Goal: Task Accomplishment & Management: Complete application form

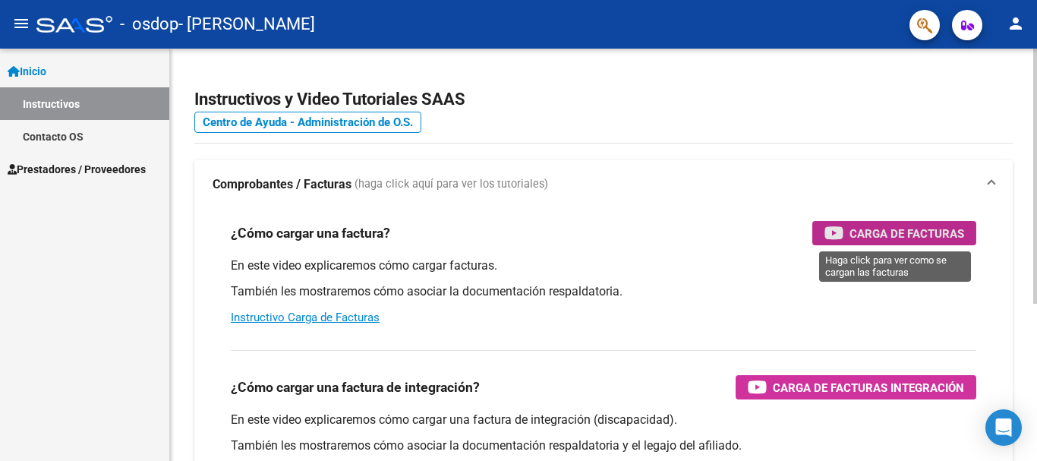
click at [879, 231] on span "Carga de Facturas" at bounding box center [907, 233] width 115 height 19
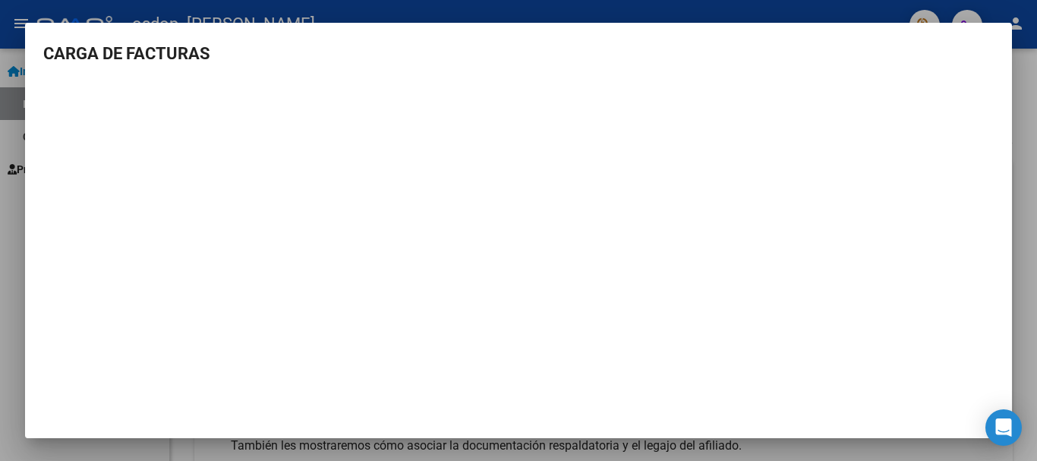
click at [17, 127] on div at bounding box center [518, 230] width 1037 height 461
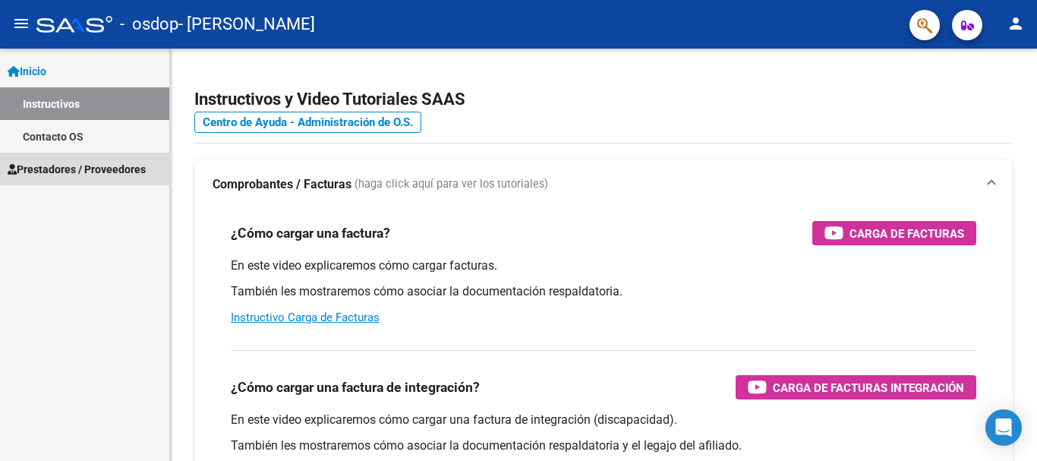
click at [65, 169] on span "Prestadores / Proveedores" at bounding box center [77, 169] width 138 height 17
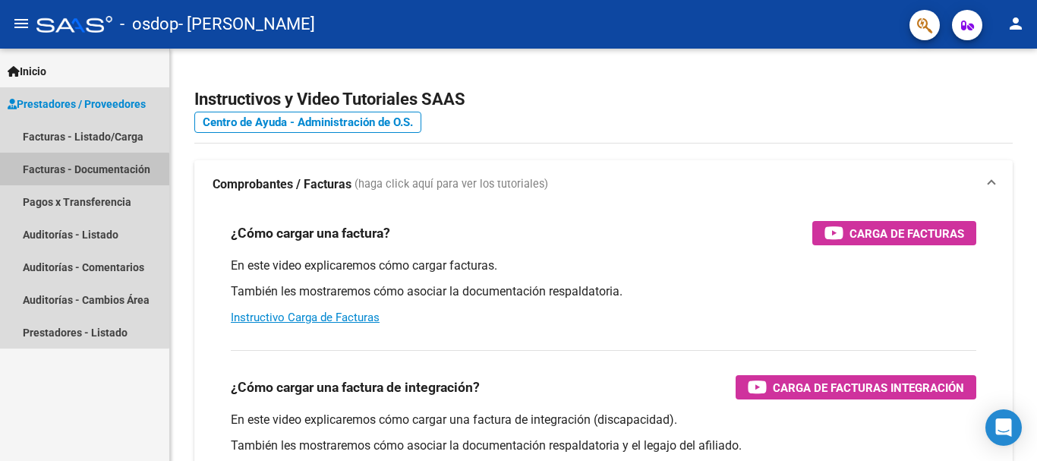
click at [61, 172] on link "Facturas - Documentación" at bounding box center [84, 169] width 169 height 33
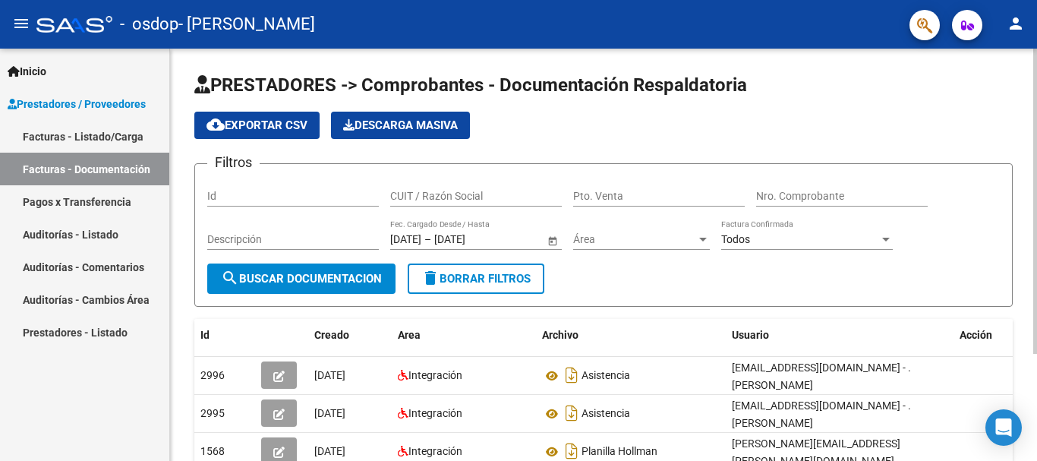
click at [412, 194] on input "CUIT / Razón Social" at bounding box center [476, 196] width 172 height 13
type input "27244672766"
drag, startPoint x: 633, startPoint y: 197, endPoint x: 617, endPoint y: 191, distance: 18.0
click at [617, 191] on input "Pto. Venta" at bounding box center [659, 196] width 172 height 13
type input "0002"
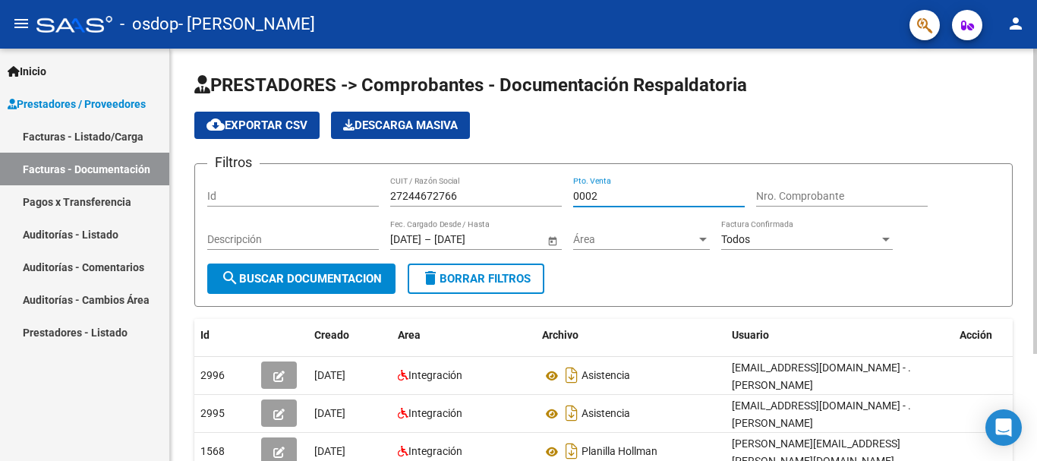
click at [596, 193] on input "0002" at bounding box center [659, 196] width 172 height 13
type input "00002"
click at [790, 191] on input "Nro. Comprobante" at bounding box center [842, 196] width 172 height 13
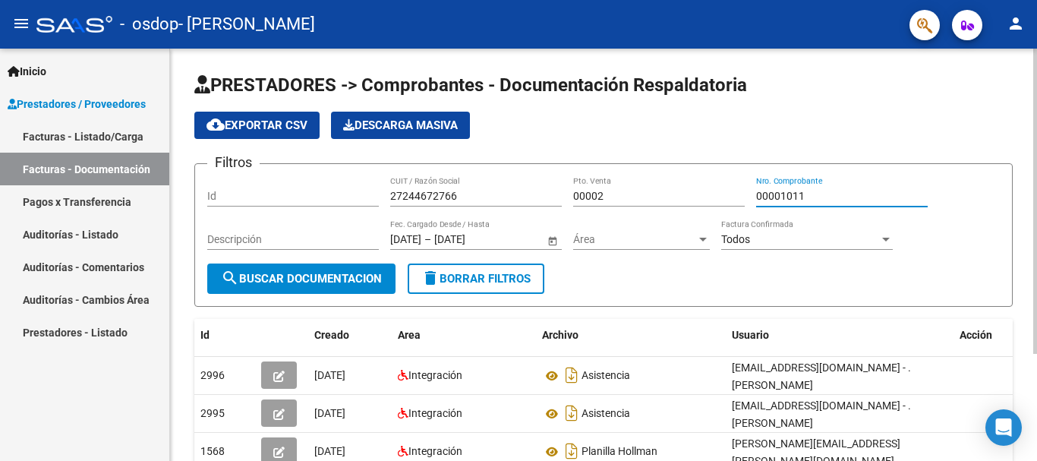
type input "00001011"
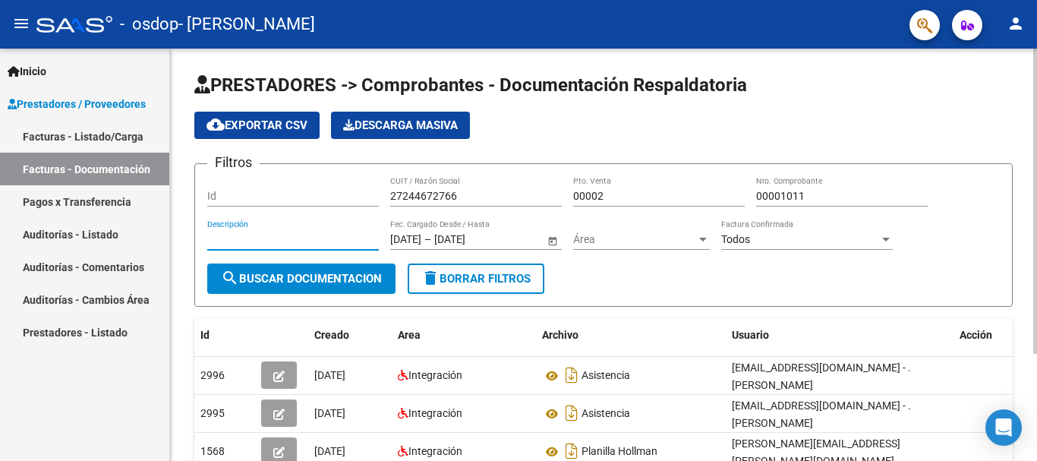
click at [229, 236] on input "Descripción" at bounding box center [293, 239] width 172 height 13
type input "SEPTIEMBRE"
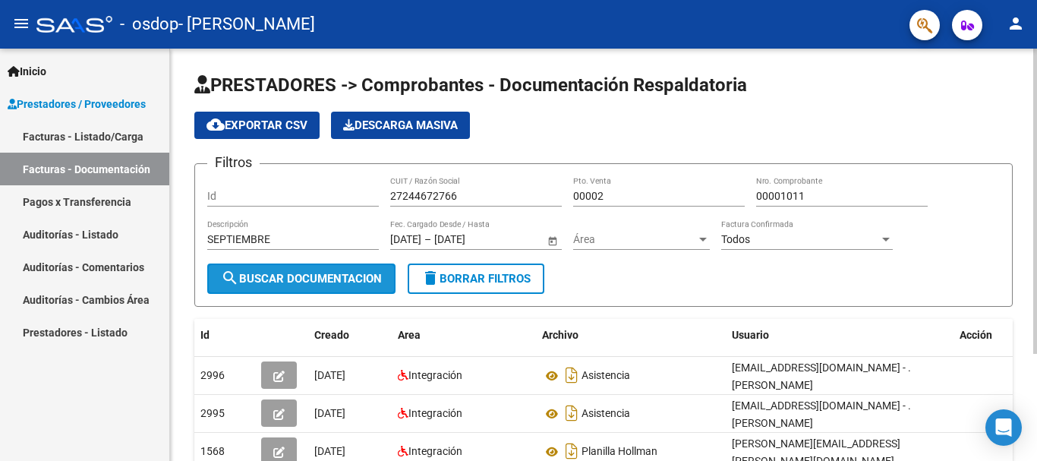
click at [336, 279] on span "search Buscar Documentacion" at bounding box center [301, 279] width 161 height 14
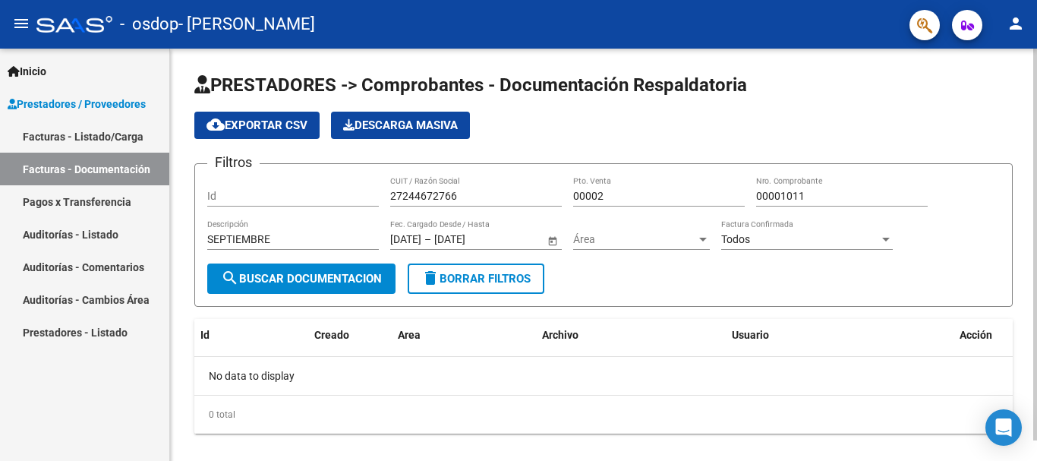
click at [372, 124] on span "Descarga Masiva" at bounding box center [400, 125] width 115 height 14
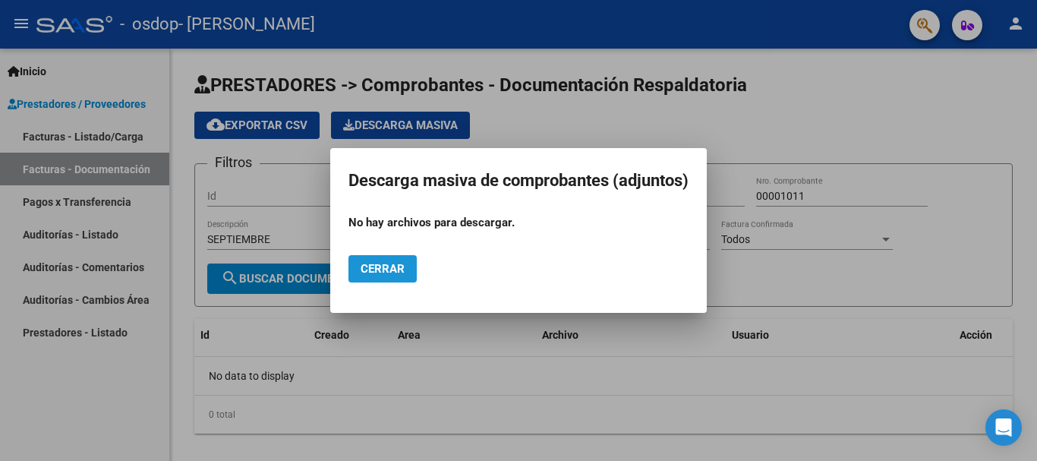
click at [392, 258] on button "Cerrar" at bounding box center [383, 268] width 68 height 27
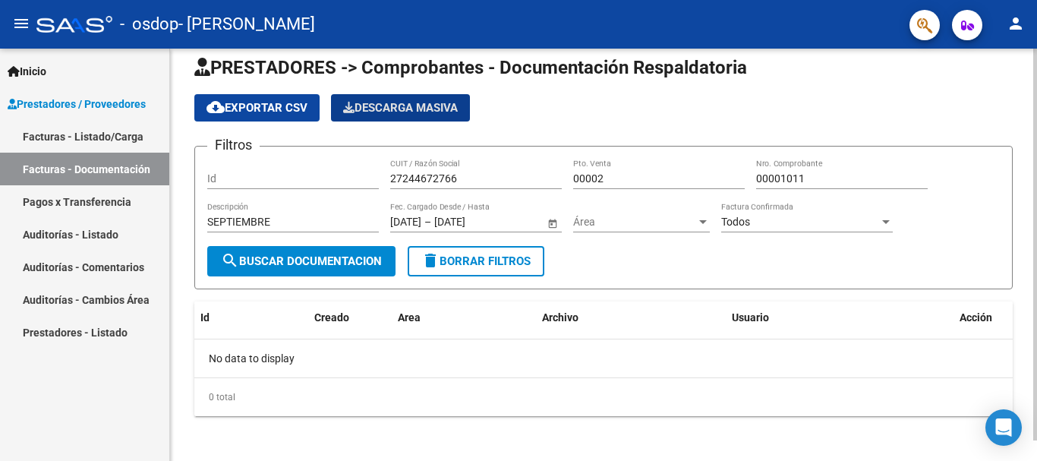
scroll to position [21, 0]
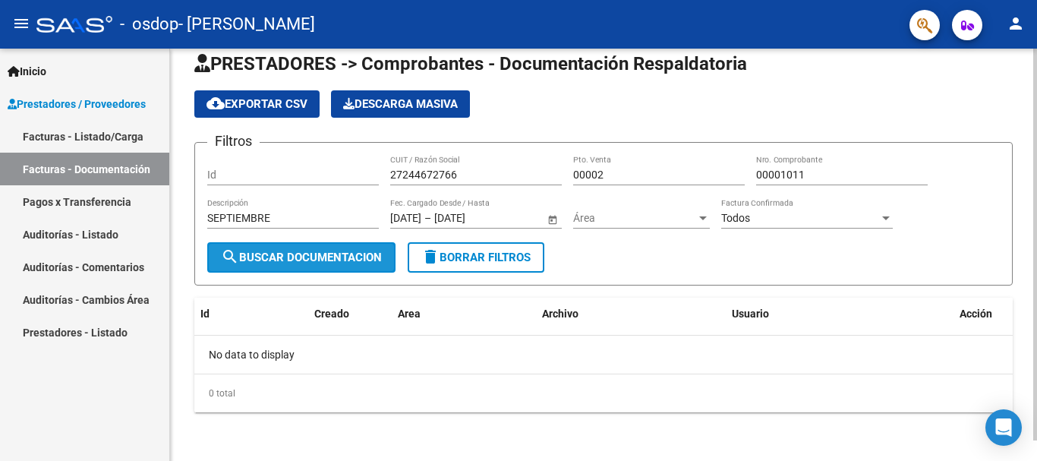
click at [282, 259] on span "search Buscar Documentacion" at bounding box center [301, 258] width 161 height 14
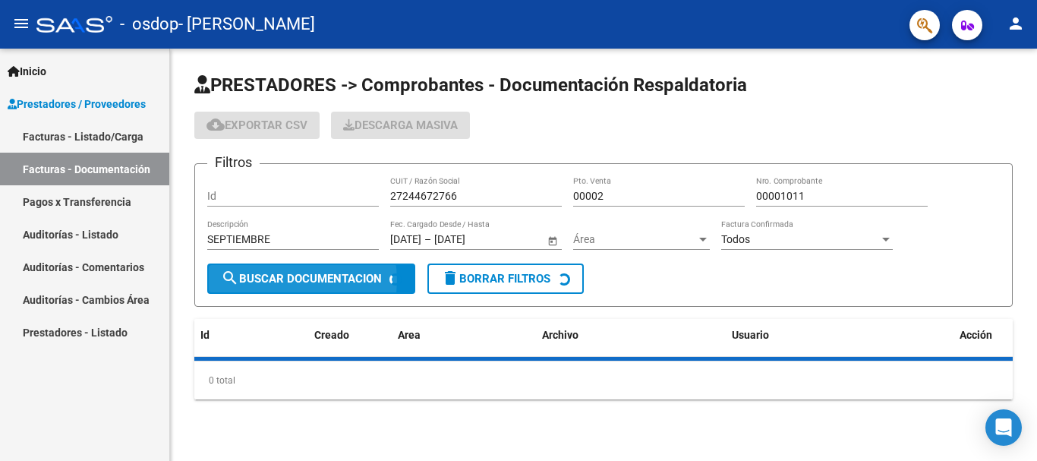
scroll to position [0, 0]
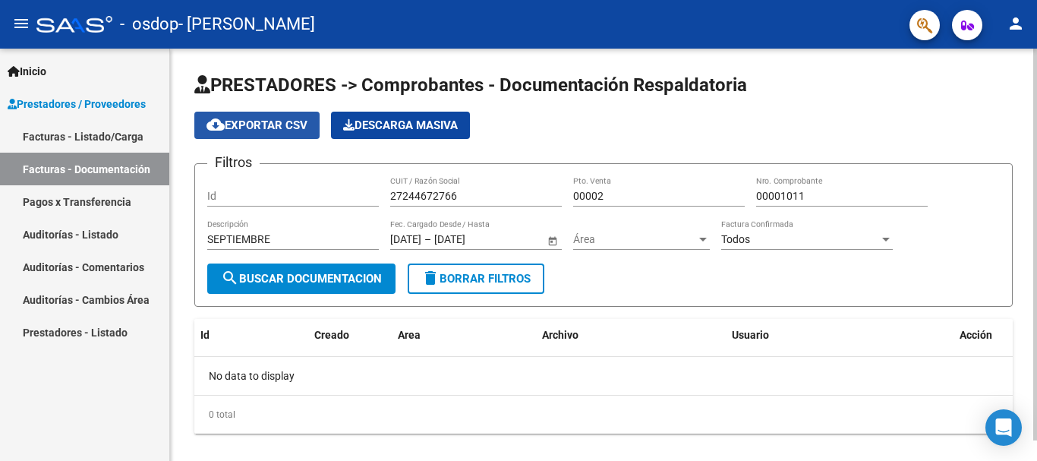
click at [269, 125] on span "cloud_download Exportar CSV" at bounding box center [257, 125] width 101 height 14
click at [883, 244] on div at bounding box center [886, 239] width 14 height 12
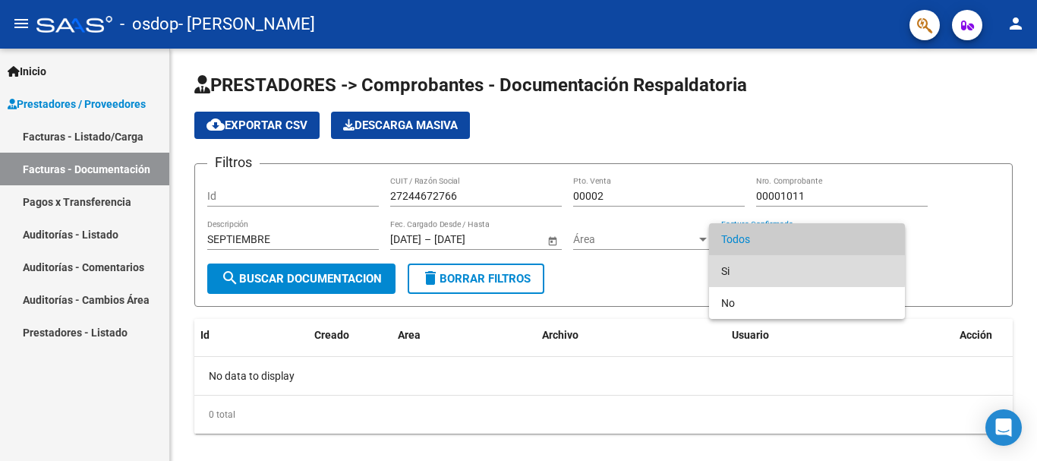
click at [724, 262] on span "Si" at bounding box center [807, 271] width 172 height 32
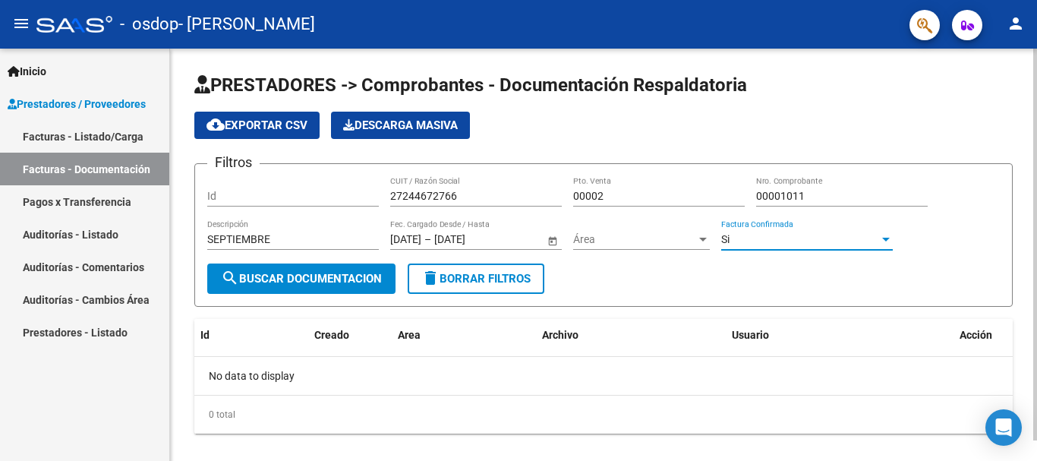
click at [702, 238] on div at bounding box center [703, 240] width 8 height 4
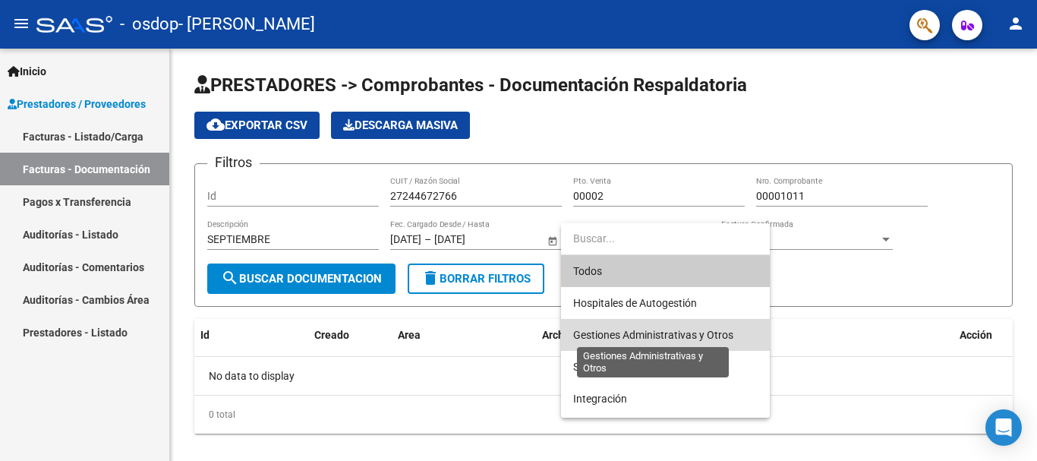
click at [671, 336] on span "Gestiones Administrativas y Otros" at bounding box center [653, 335] width 160 height 12
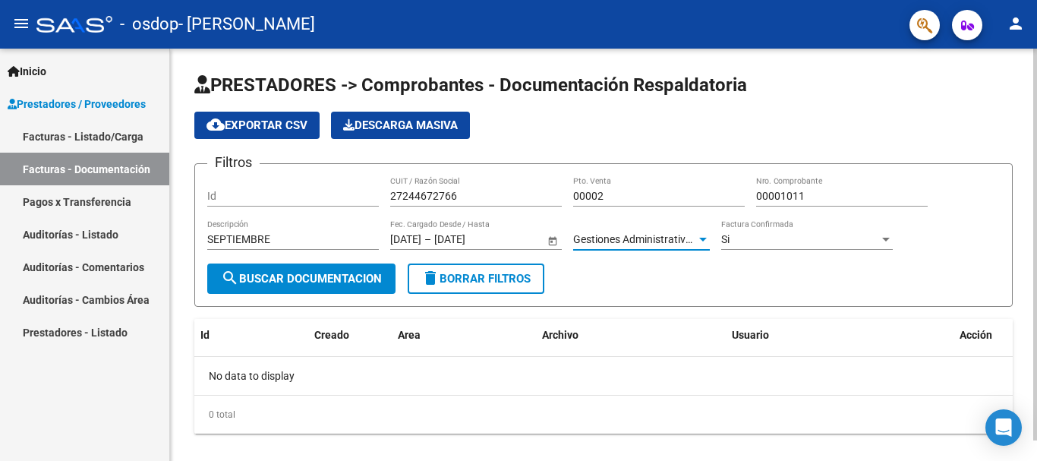
click at [552, 239] on span "Open calendar" at bounding box center [553, 240] width 36 height 36
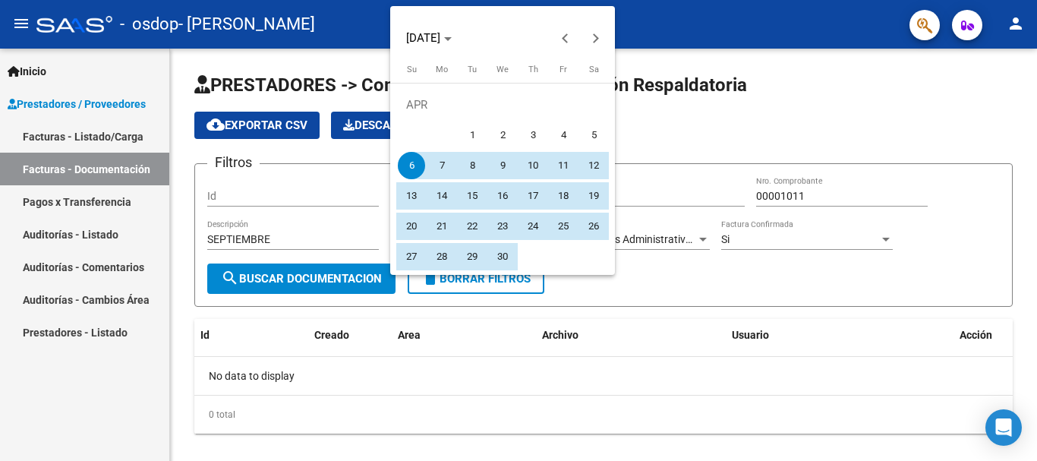
click at [588, 284] on div at bounding box center [518, 230] width 1037 height 461
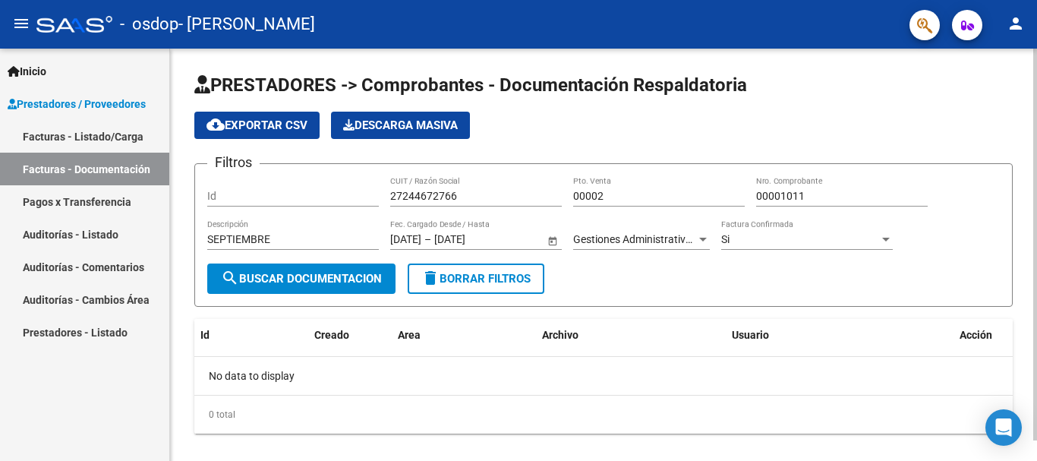
click at [550, 241] on span "Open calendar" at bounding box center [553, 240] width 36 height 36
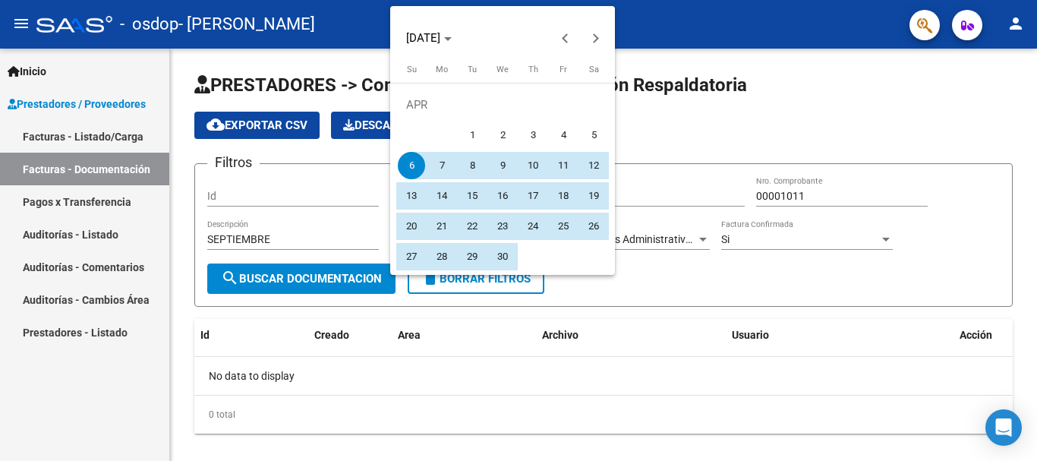
click at [503, 260] on span "30" at bounding box center [502, 256] width 27 height 27
type input "[DATE]"
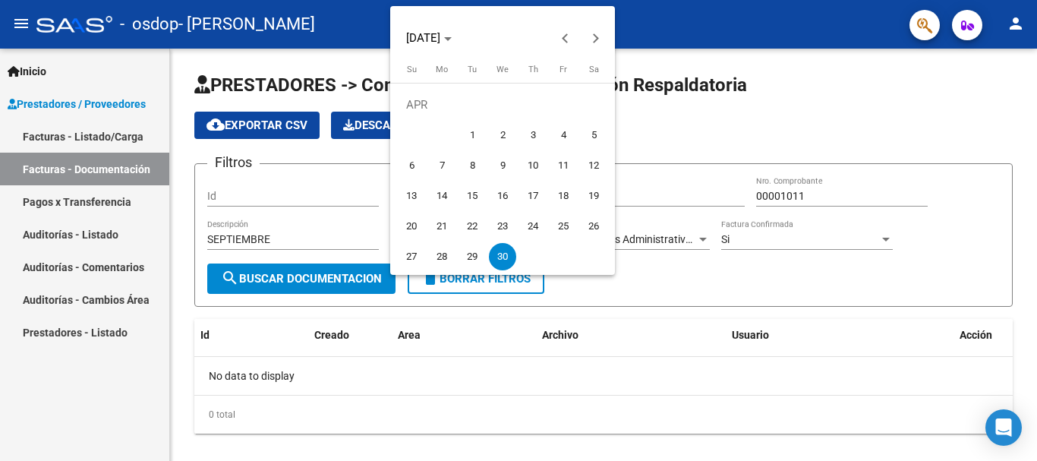
click at [604, 289] on div at bounding box center [518, 230] width 1037 height 461
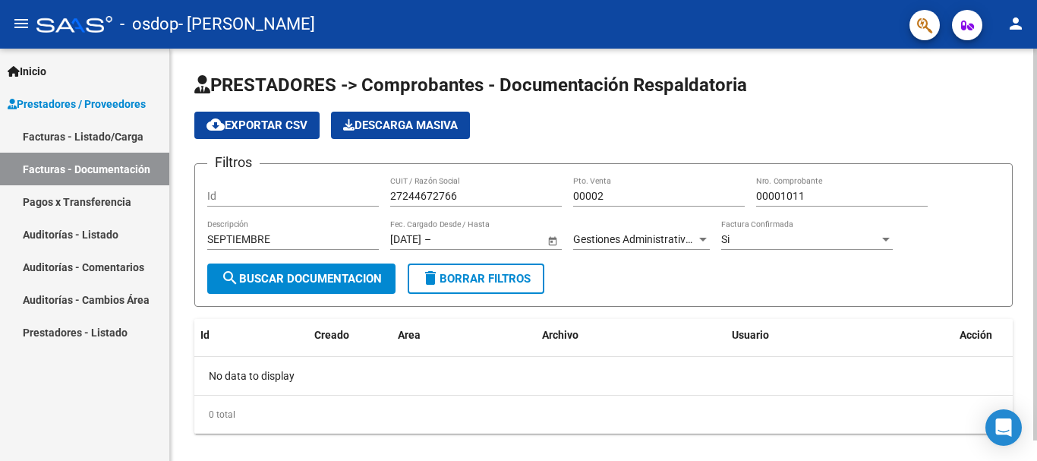
click at [550, 241] on span "Open calendar" at bounding box center [553, 240] width 36 height 36
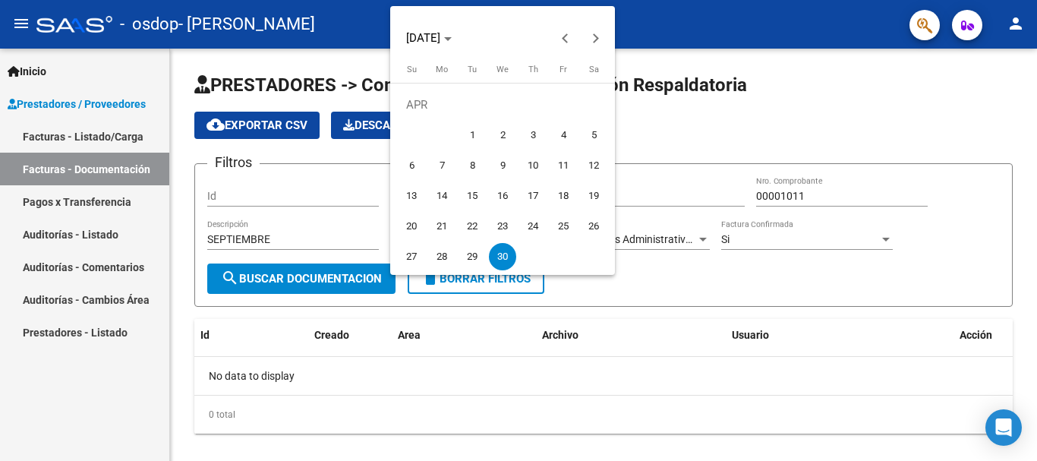
click at [419, 167] on span "6" at bounding box center [411, 165] width 27 height 27
type input "[DATE]"
click at [573, 300] on div at bounding box center [518, 230] width 1037 height 461
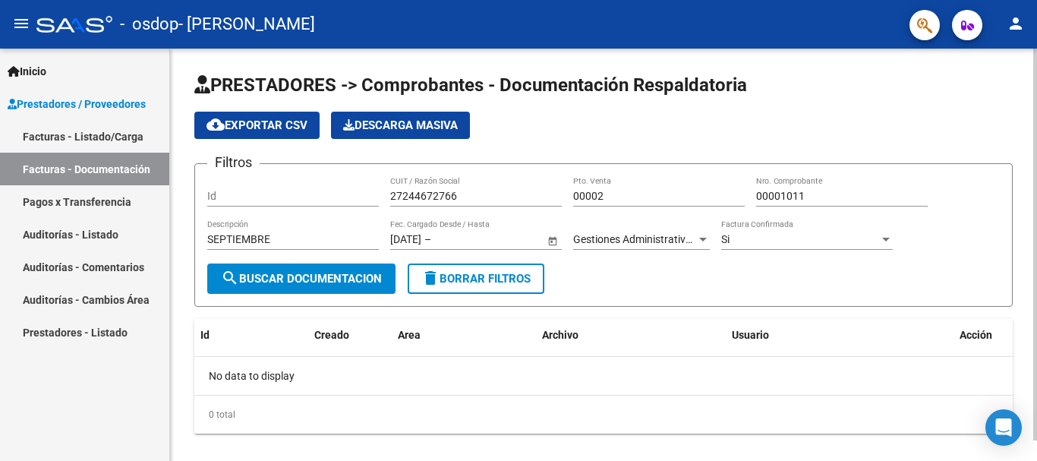
click at [276, 377] on div "No data to display" at bounding box center [603, 376] width 819 height 38
click at [210, 352] on datatable-header "Id Creado Area Archivo Usuario Acción" at bounding box center [603, 338] width 819 height 38
click at [232, 187] on div "Id" at bounding box center [293, 191] width 172 height 30
click at [239, 279] on span "search Buscar Documentacion" at bounding box center [301, 279] width 161 height 14
click at [358, 132] on button "Descarga Masiva" at bounding box center [400, 125] width 139 height 27
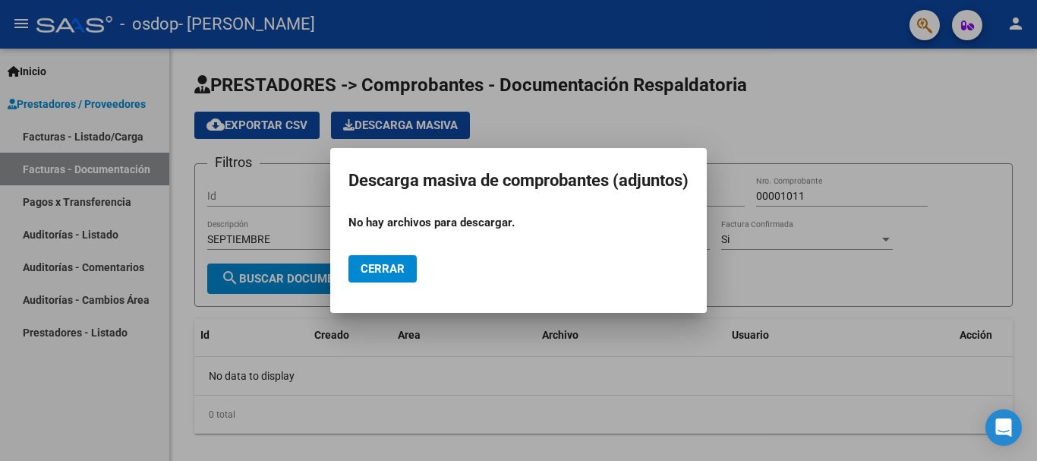
click at [284, 126] on div at bounding box center [518, 230] width 1037 height 461
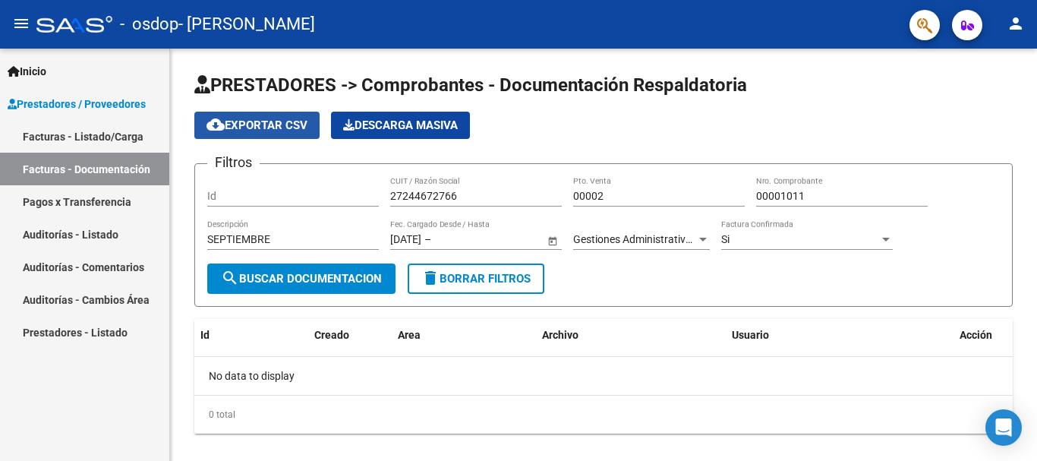
click at [284, 126] on span "cloud_download Exportar CSV" at bounding box center [257, 125] width 101 height 14
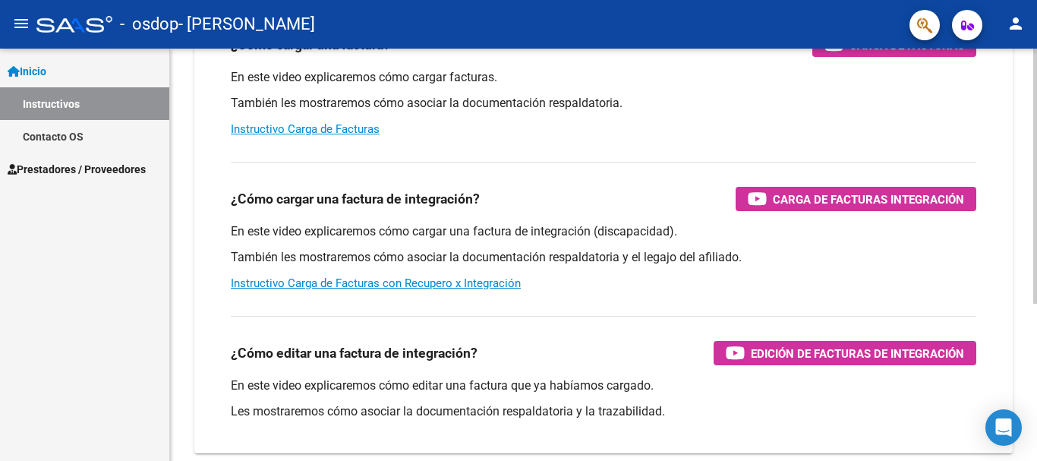
scroll to position [228, 0]
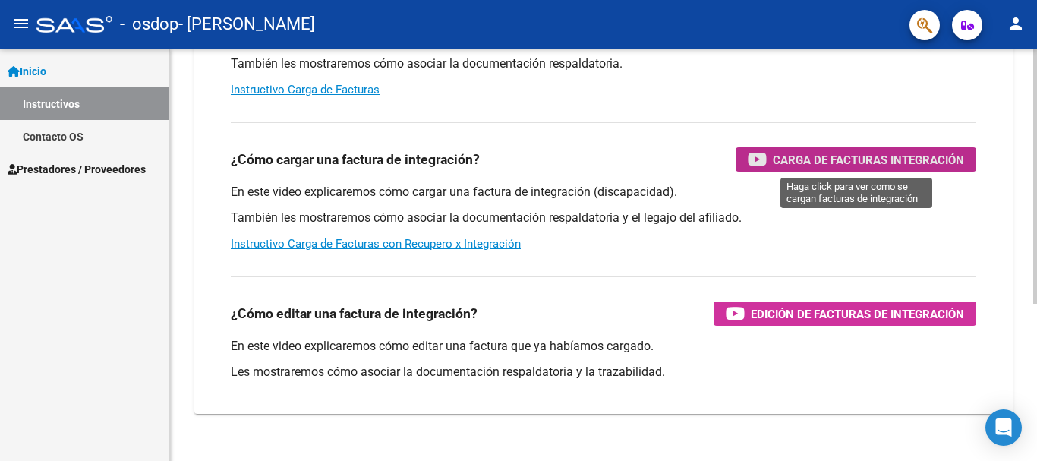
click at [807, 158] on span "Carga de Facturas Integración" at bounding box center [868, 159] width 191 height 19
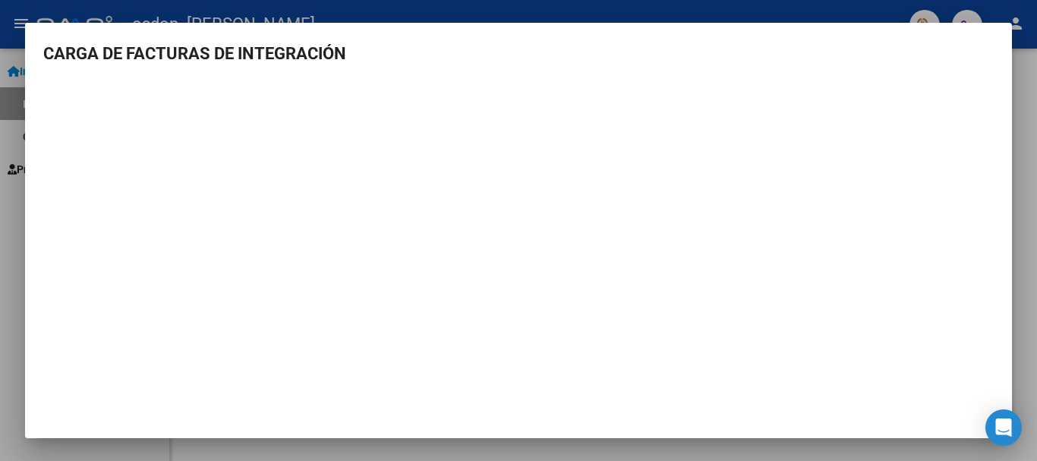
click at [8, 209] on div at bounding box center [518, 230] width 1037 height 461
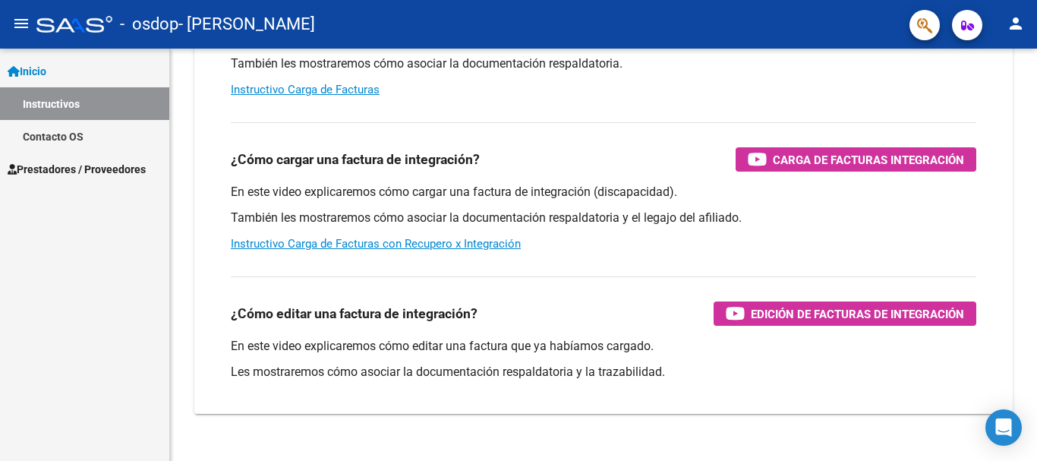
click at [52, 172] on span "Prestadores / Proveedores" at bounding box center [77, 169] width 138 height 17
click at [67, 172] on span "Prestadores / Proveedores" at bounding box center [77, 169] width 138 height 17
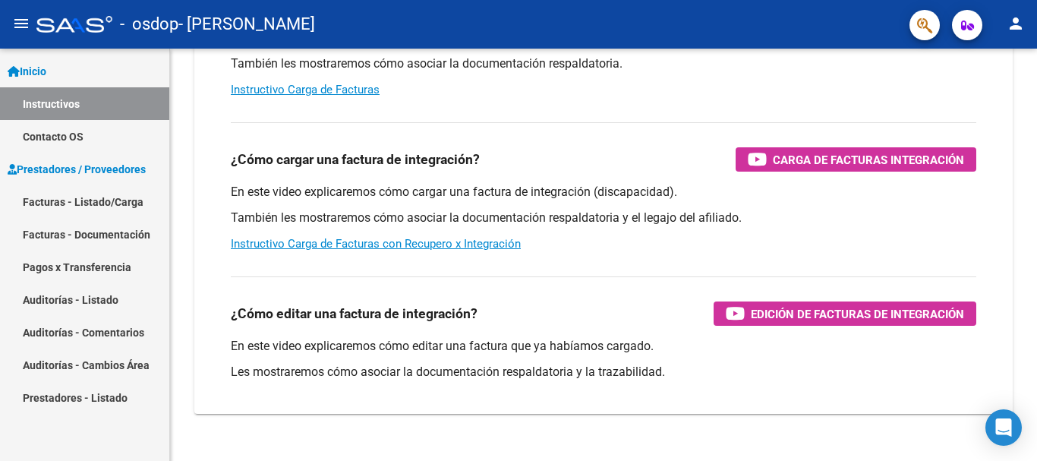
click at [67, 172] on span "Prestadores / Proveedores" at bounding box center [77, 169] width 138 height 17
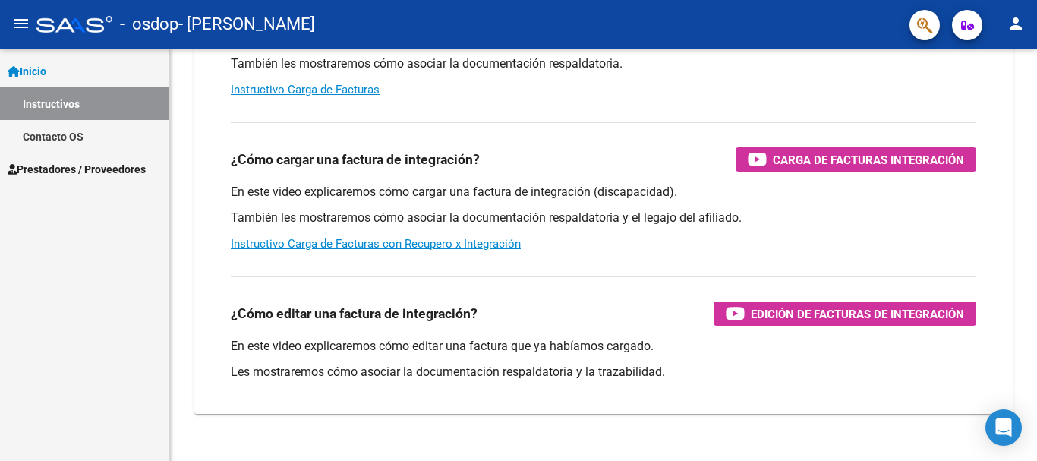
click at [67, 172] on span "Prestadores / Proveedores" at bounding box center [77, 169] width 138 height 17
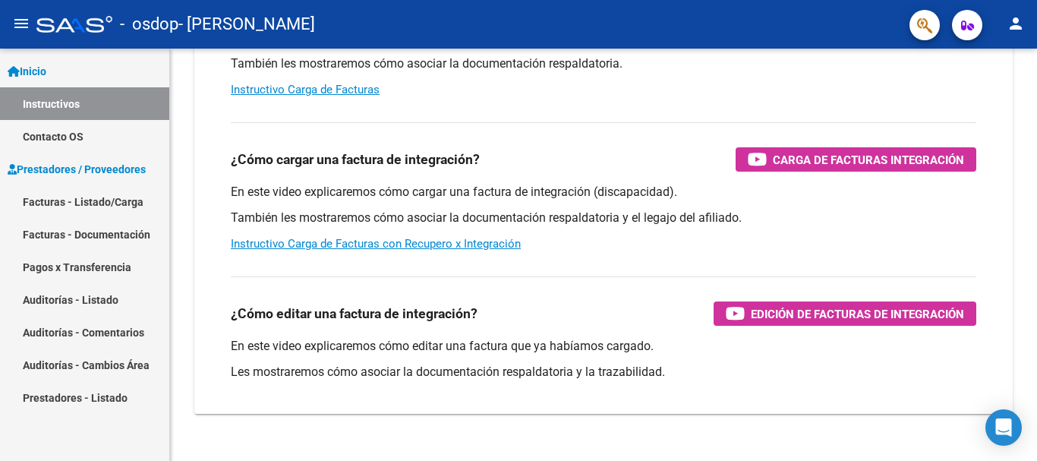
click at [68, 232] on link "Facturas - Documentación" at bounding box center [84, 234] width 169 height 33
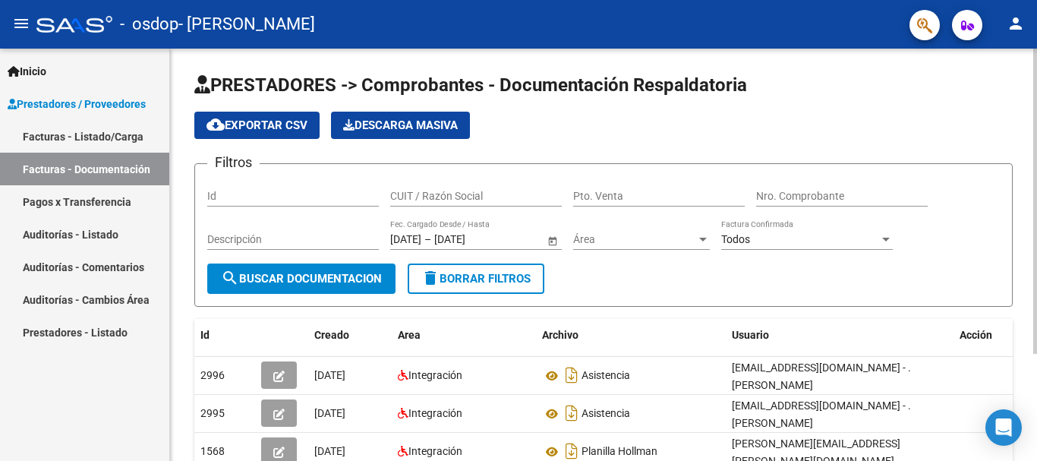
click at [879, 108] on app-list-header "PRESTADORES -> Comprobantes - Documentación Respaldatoria cloud_download Export…" at bounding box center [603, 190] width 819 height 234
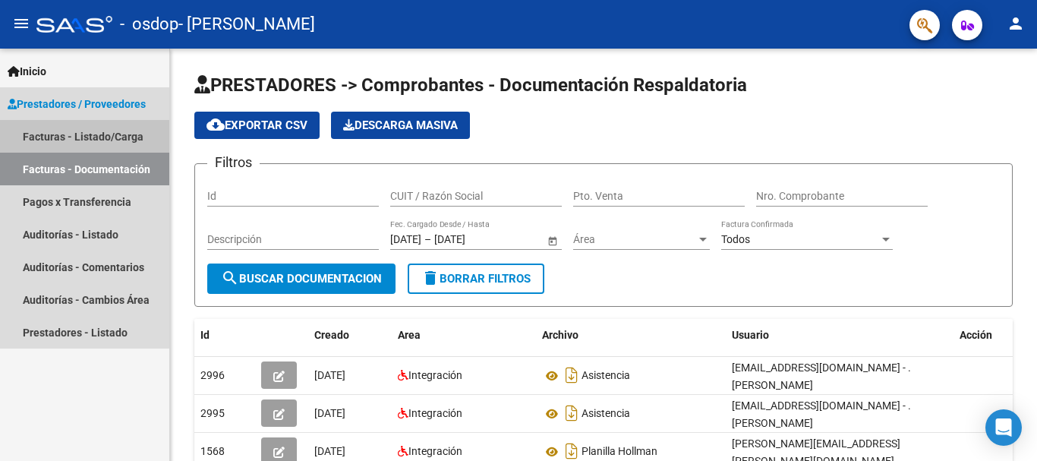
click at [48, 134] on link "Facturas - Listado/Carga" at bounding box center [84, 136] width 169 height 33
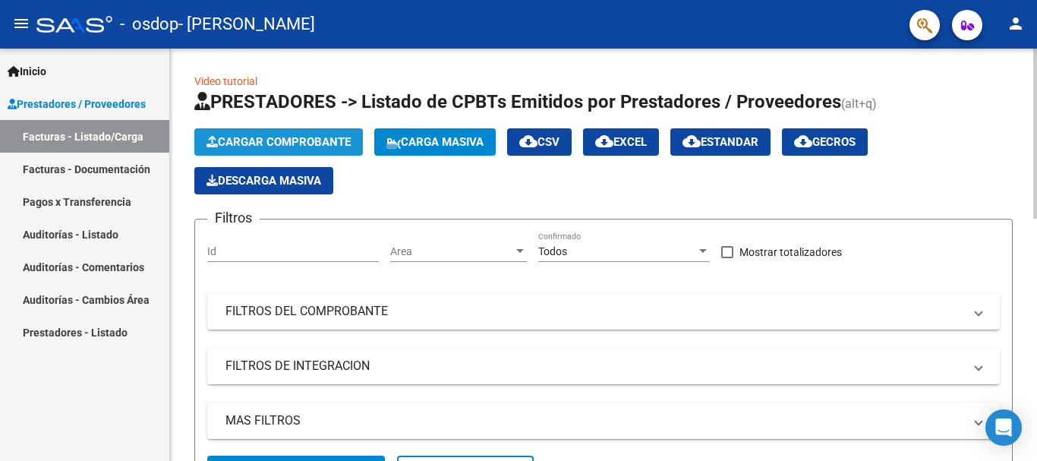
click at [309, 139] on span "Cargar Comprobante" at bounding box center [279, 142] width 144 height 14
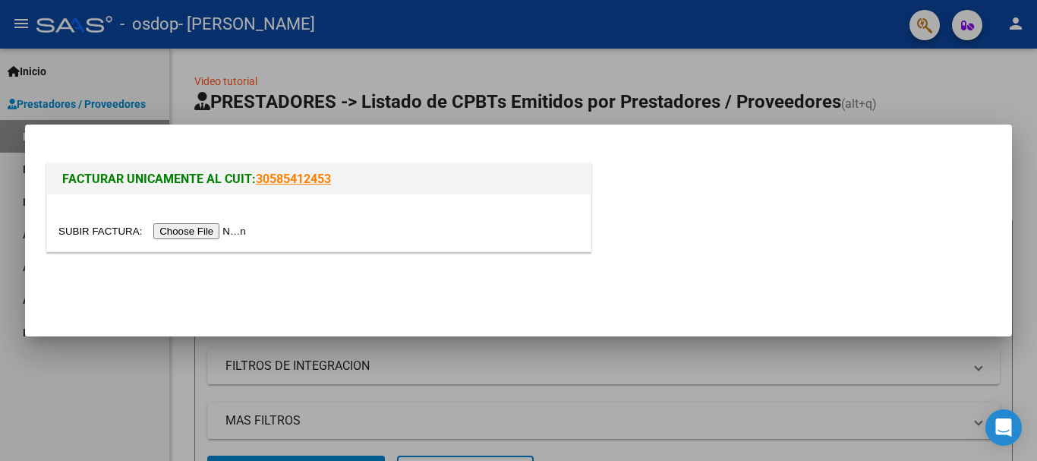
click at [232, 234] on input "file" at bounding box center [154, 231] width 192 height 16
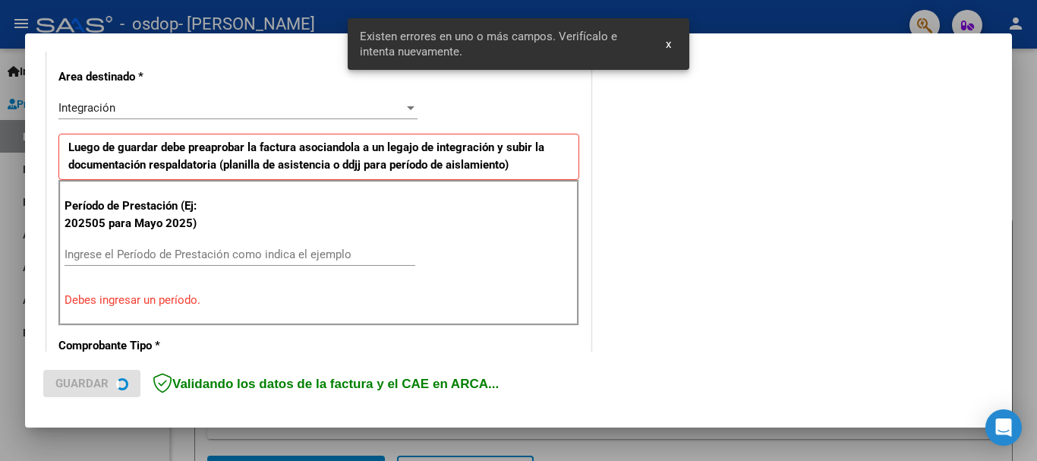
scroll to position [351, 0]
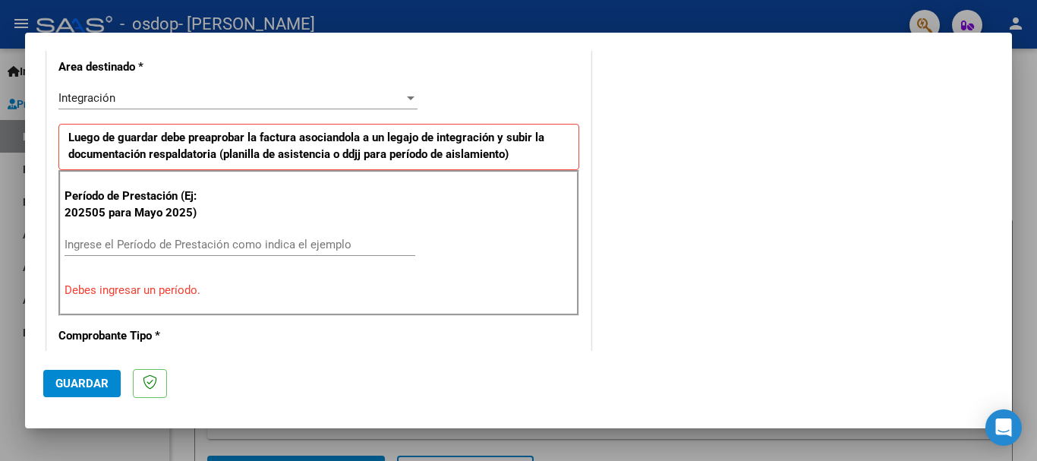
drag, startPoint x: 106, startPoint y: 244, endPoint x: 115, endPoint y: 244, distance: 9.1
click at [115, 244] on input "Ingrese el Período de Prestación como indica el ejemplo" at bounding box center [240, 245] width 351 height 14
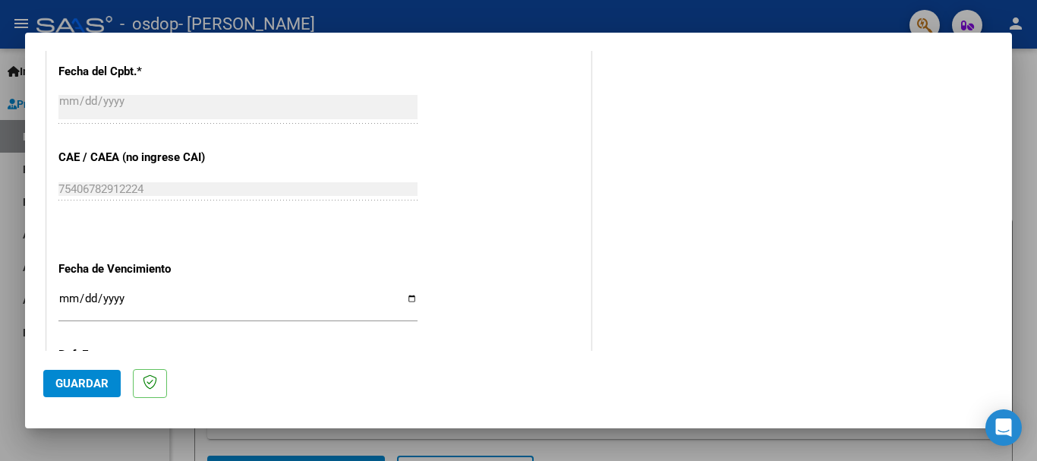
scroll to position [958, 0]
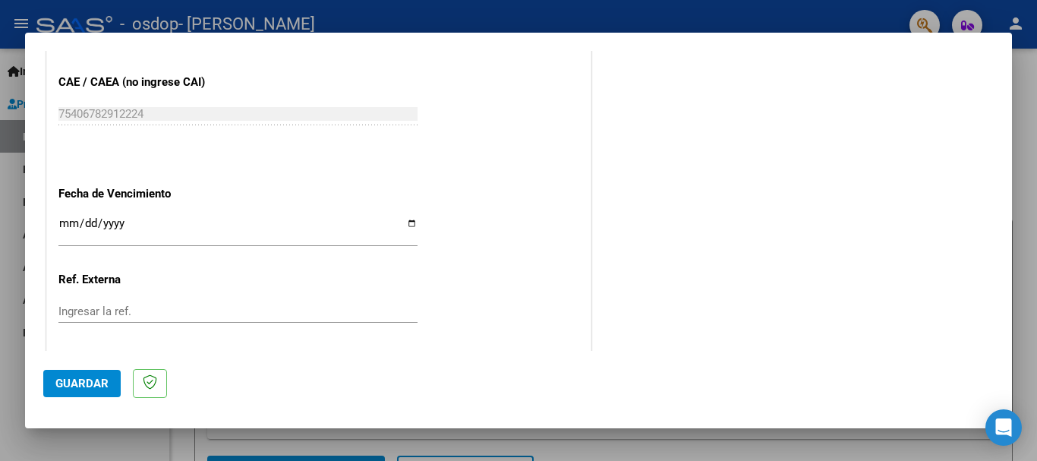
type input "202509"
click at [84, 375] on button "Guardar" at bounding box center [81, 383] width 77 height 27
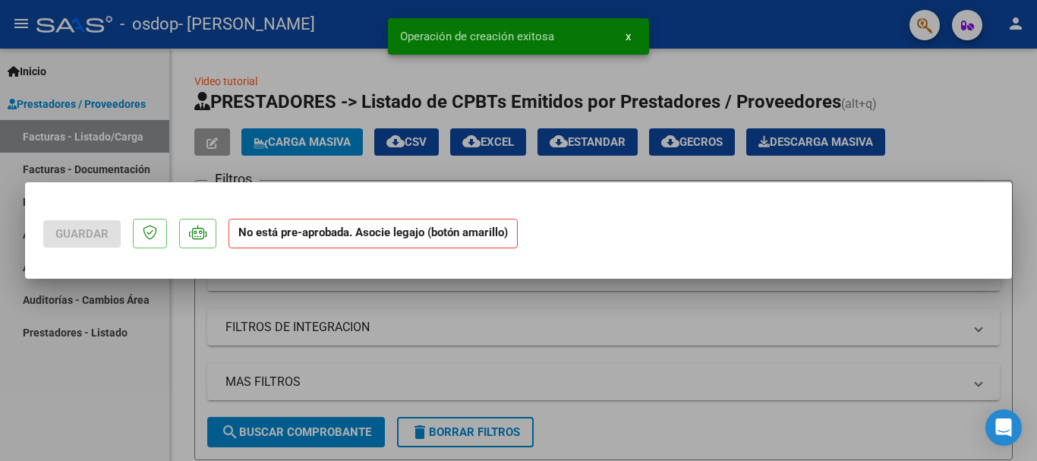
scroll to position [0, 0]
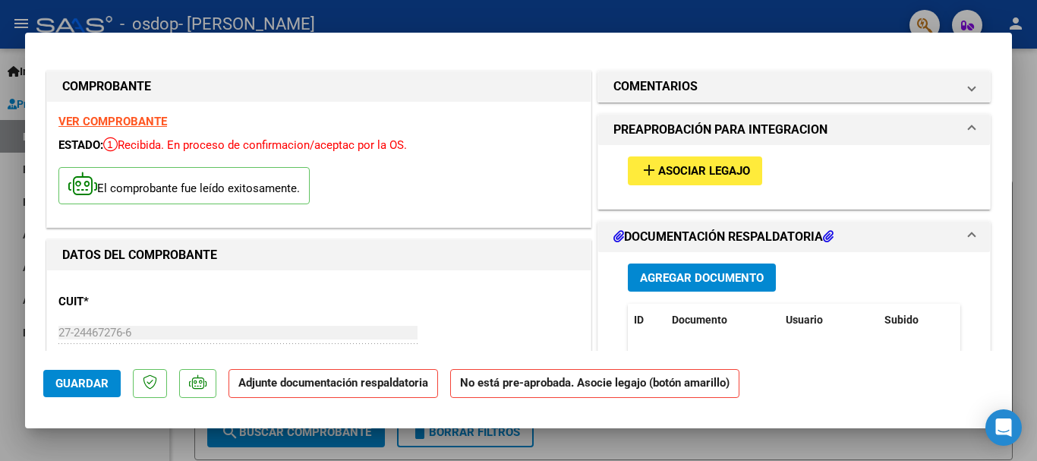
click at [371, 390] on p "Adjunte documentación respaldatoria" at bounding box center [334, 384] width 210 height 30
click at [86, 384] on span "Guardar" at bounding box center [81, 384] width 53 height 14
click at [696, 279] on span "Agregar Documento" at bounding box center [702, 278] width 124 height 14
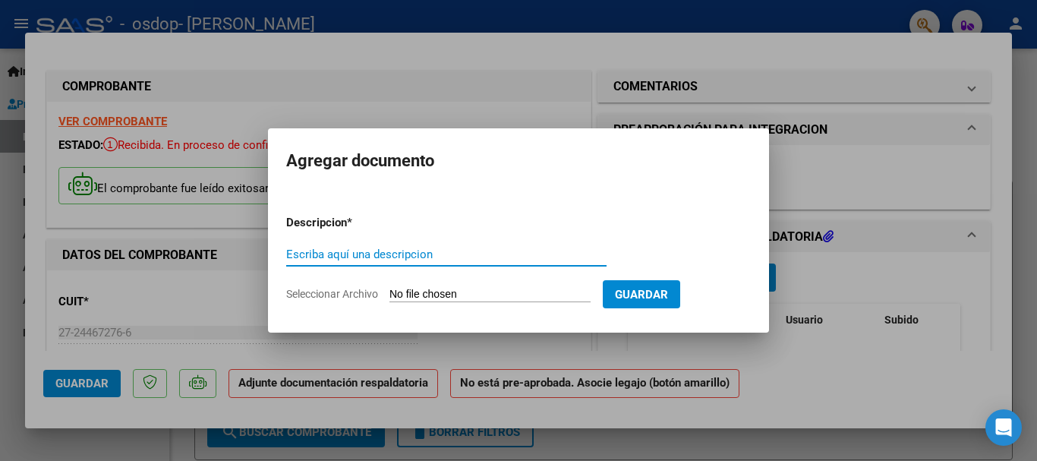
click at [291, 257] on input "Escriba aquí una descripcion" at bounding box center [446, 255] width 320 height 14
type input "P"
type input "ASISTENCIA"
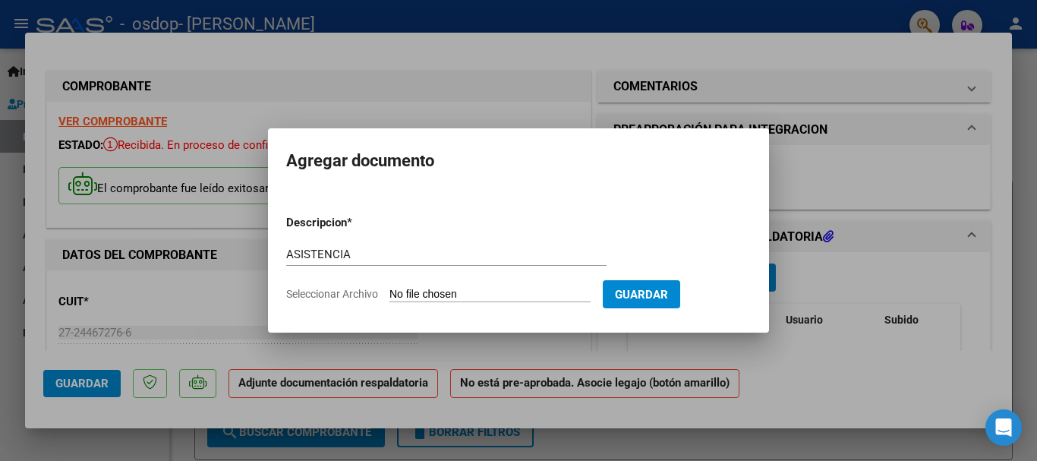
click at [341, 298] on span "Seleccionar Archivo" at bounding box center [332, 294] width 92 height 12
click at [390, 298] on input "Seleccionar Archivo" at bounding box center [490, 295] width 201 height 14
type input "C:\fakepath\CamScanner [DATE] 18.39.pdf"
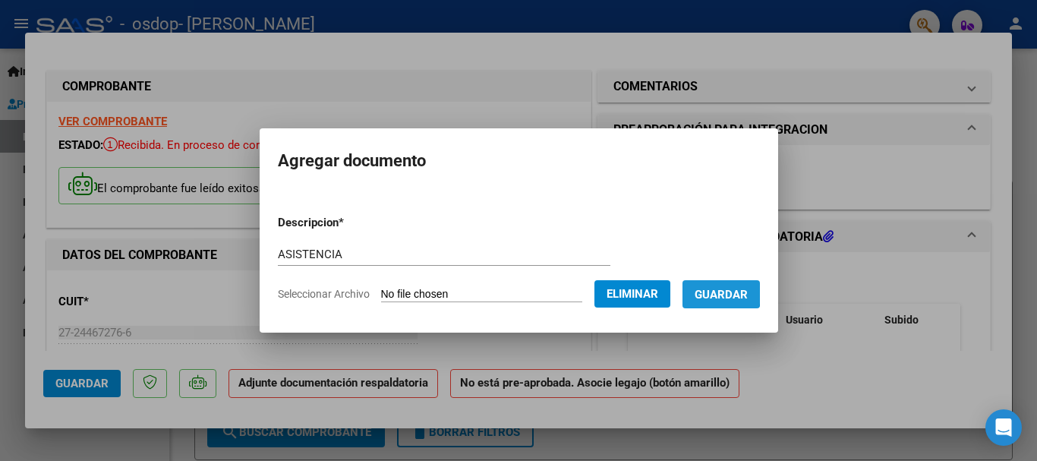
click at [727, 291] on span "Guardar" at bounding box center [721, 295] width 53 height 14
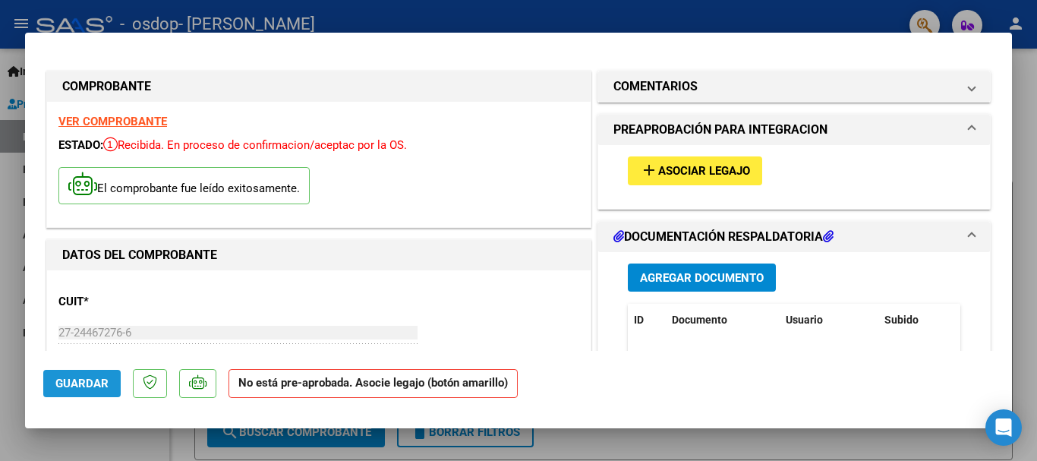
click at [87, 384] on span "Guardar" at bounding box center [81, 384] width 53 height 14
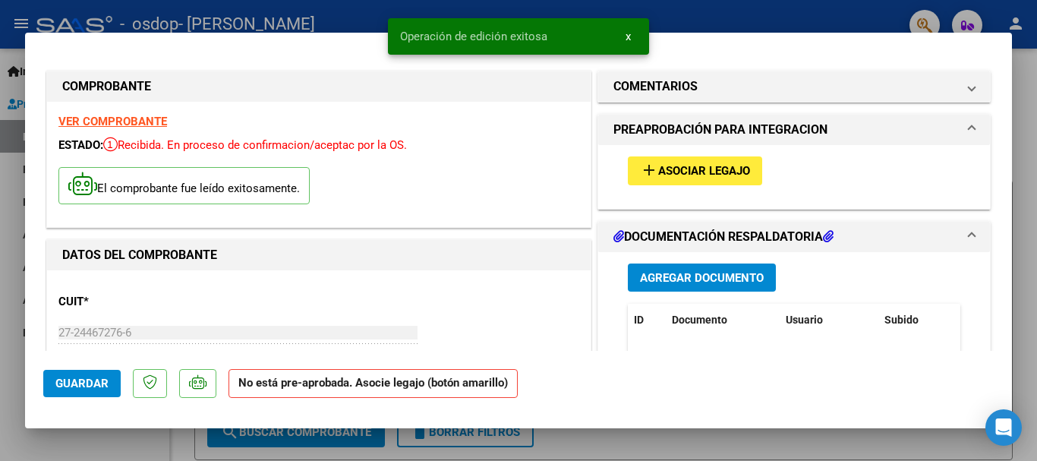
scroll to position [152, 0]
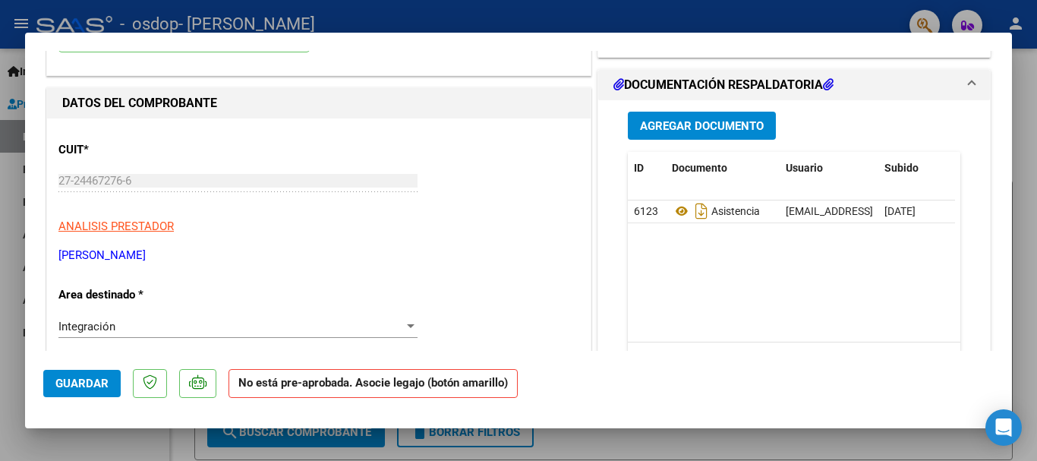
click at [93, 387] on span "Guardar" at bounding box center [81, 384] width 53 height 14
click at [7, 58] on div at bounding box center [518, 230] width 1037 height 461
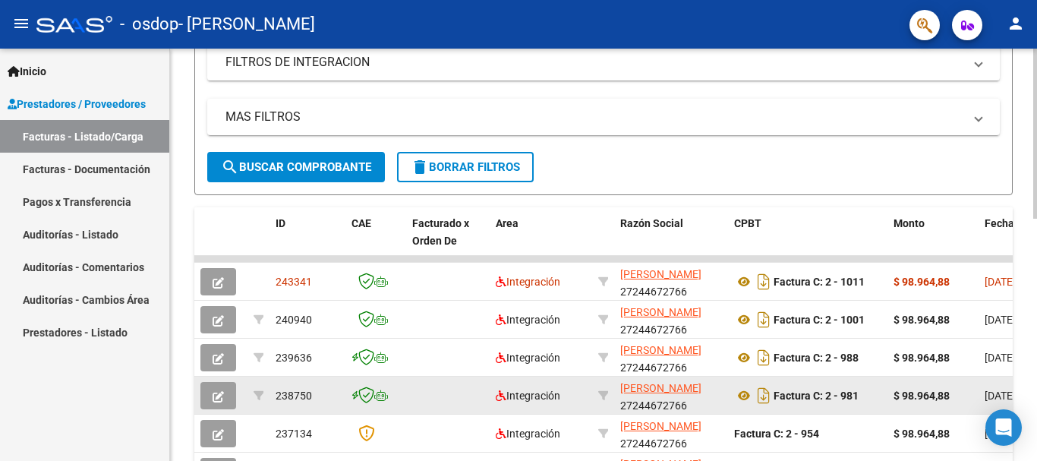
scroll to position [1, 0]
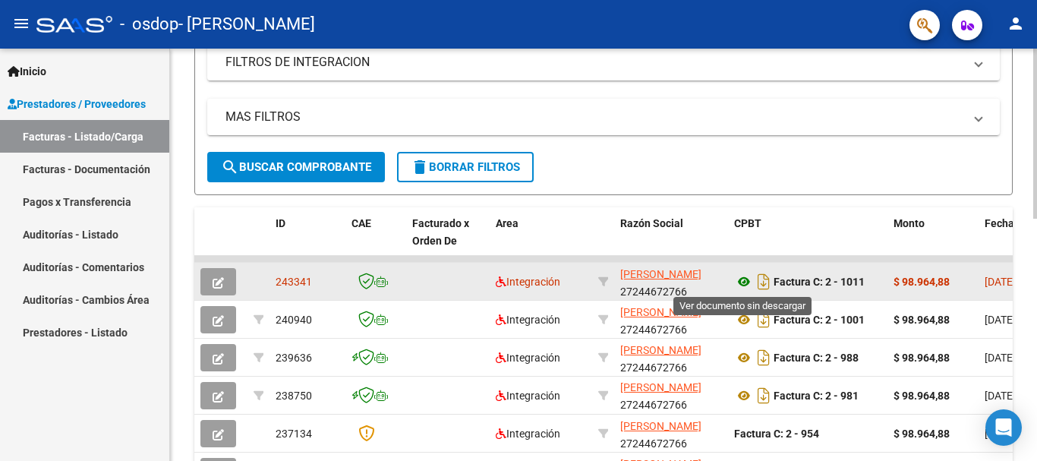
click at [743, 279] on icon at bounding box center [744, 282] width 20 height 18
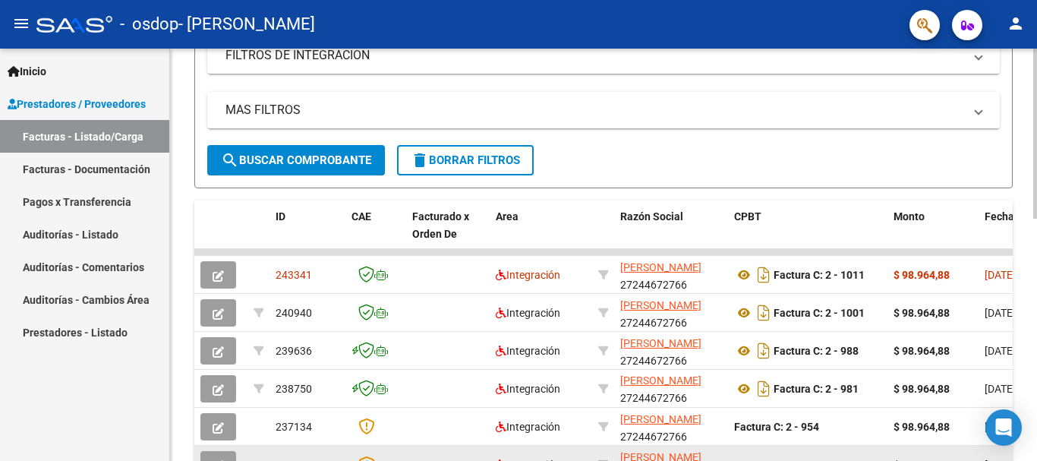
scroll to position [285, 0]
